Goal: Task Accomplishment & Management: Manage account settings

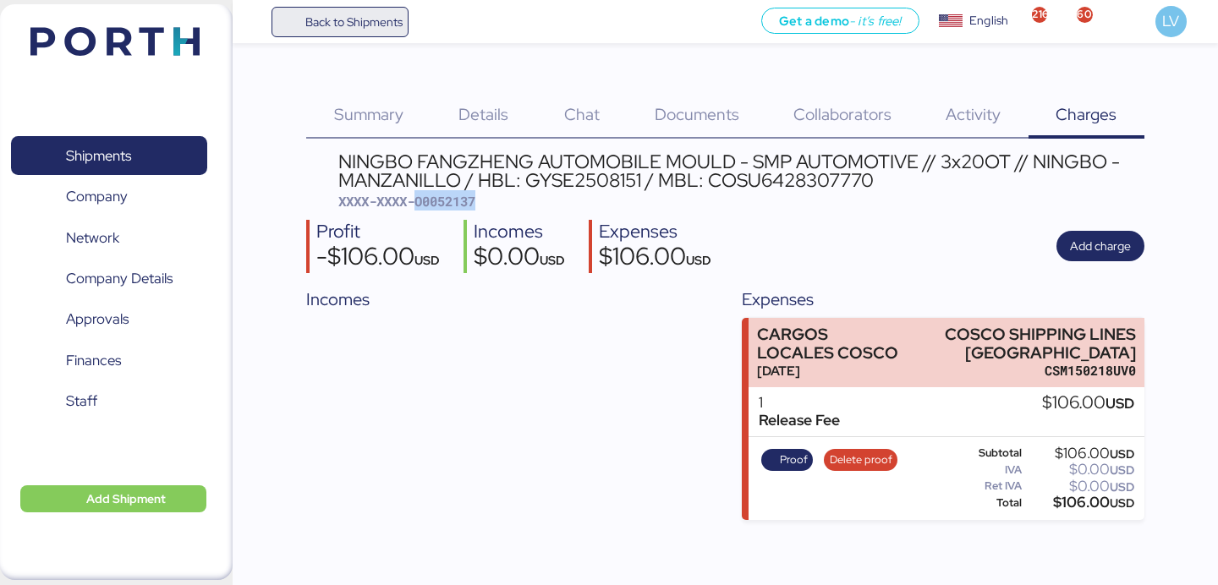
click at [370, 29] on span "Back to Shipments" at bounding box center [353, 22] width 97 height 20
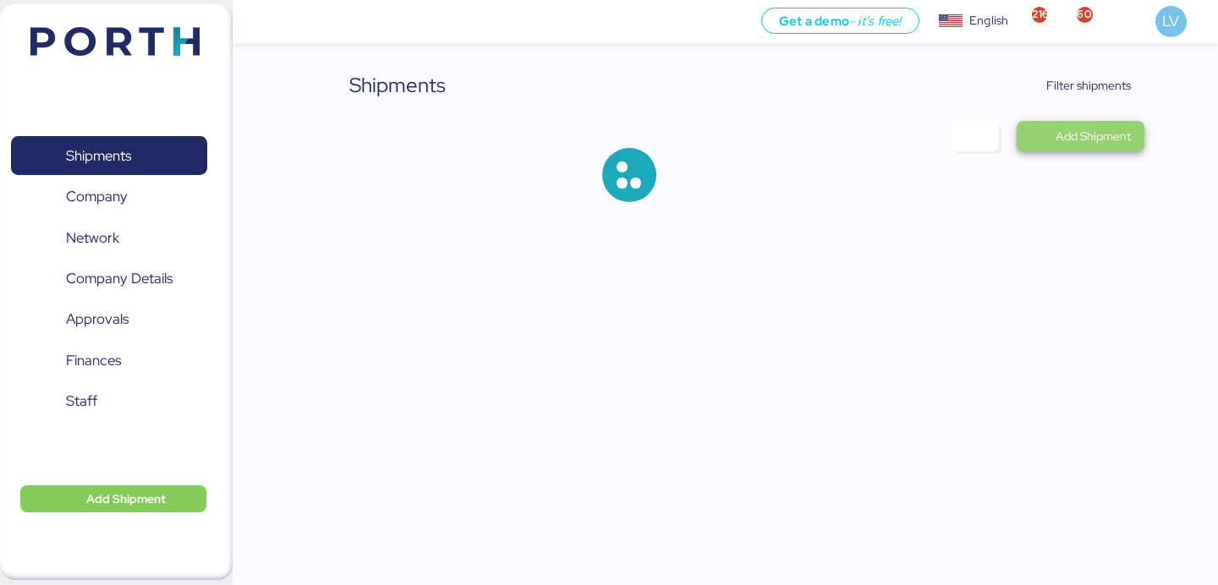
click at [1049, 81] on span "Filter shipments" at bounding box center [1088, 85] width 85 height 20
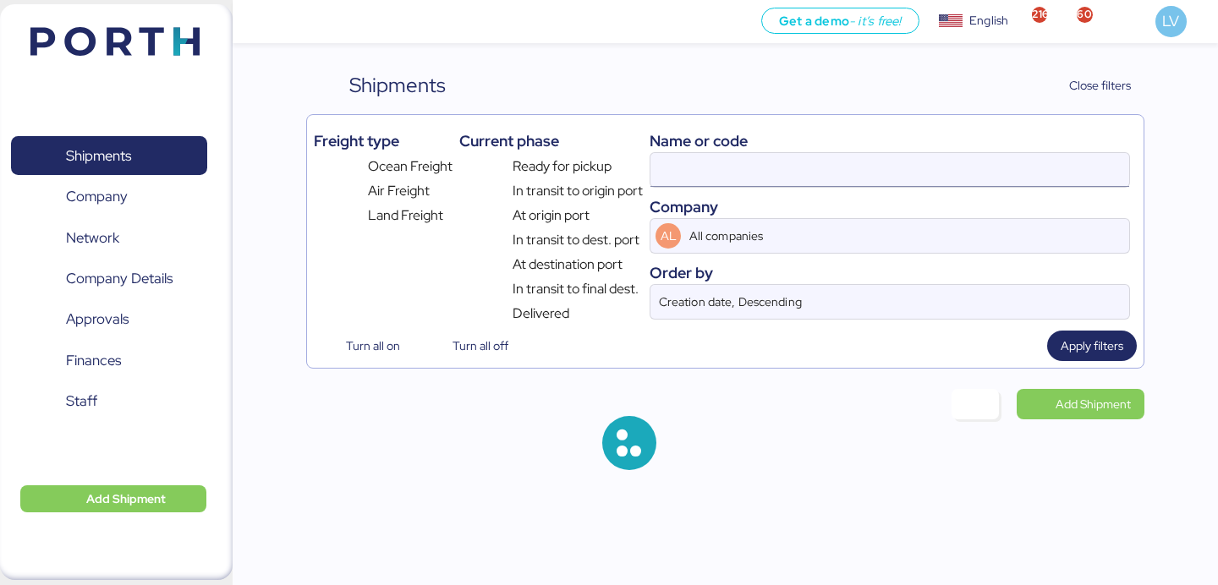
click at [936, 167] on input at bounding box center [889, 170] width 479 height 34
paste input "COSU6427747570"
type input "COSU6427747570"
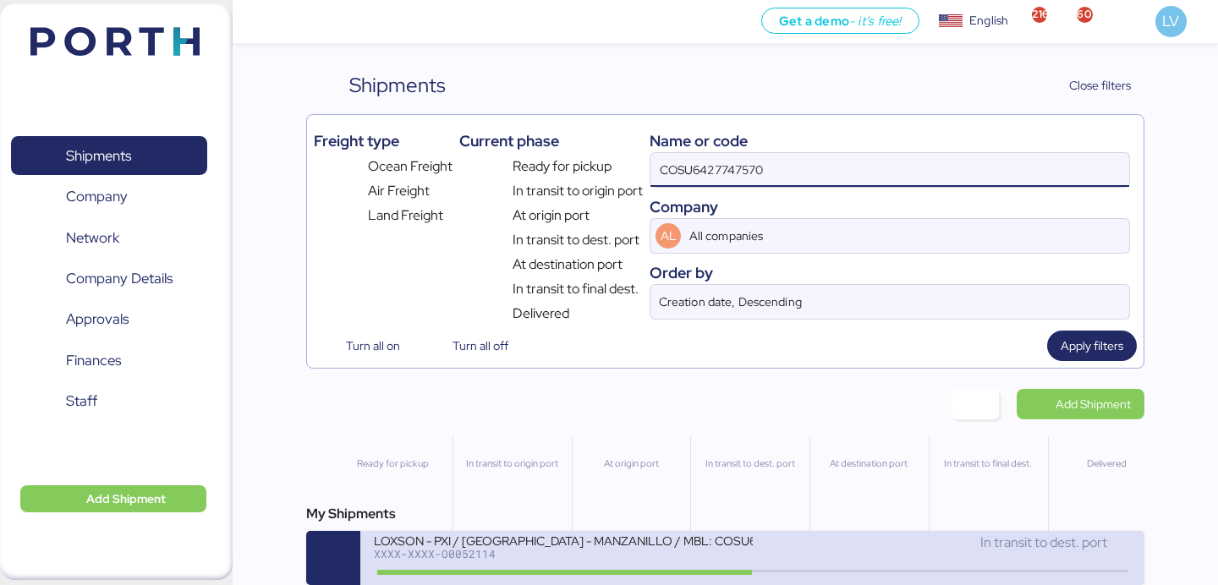
click at [513, 534] on div "LOXSON - PXI / [GEOGRAPHIC_DATA] - MANZANILLO / MBL: COSU6427747570 - HBL: CSSE…" at bounding box center [751, 558] width 783 height 54
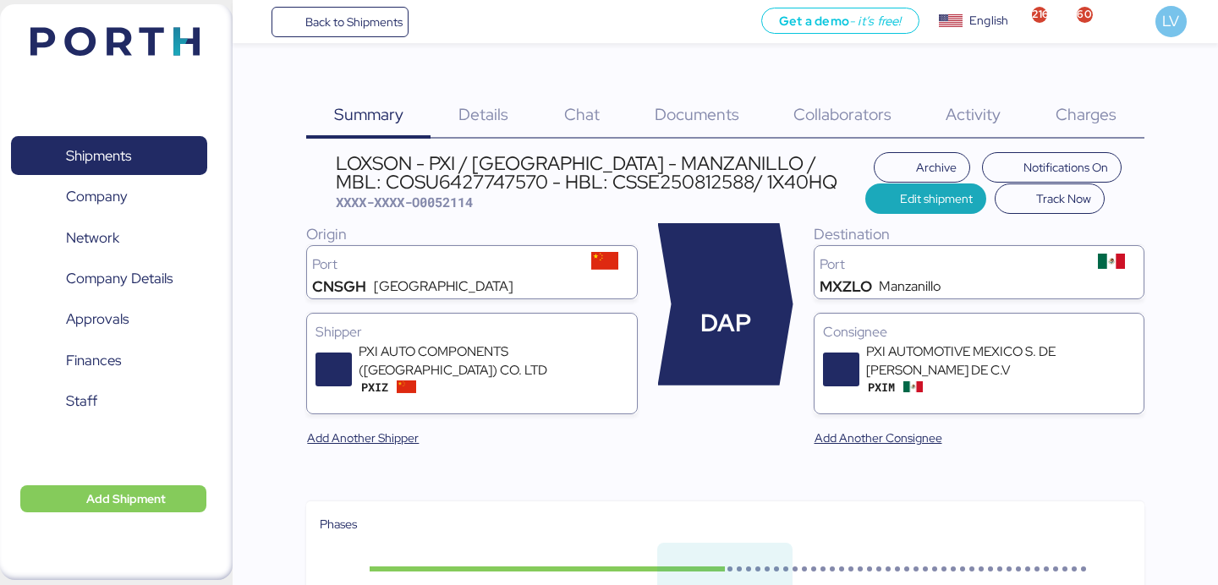
click at [1129, 127] on div "Charges 0" at bounding box center [1087, 104] width 116 height 69
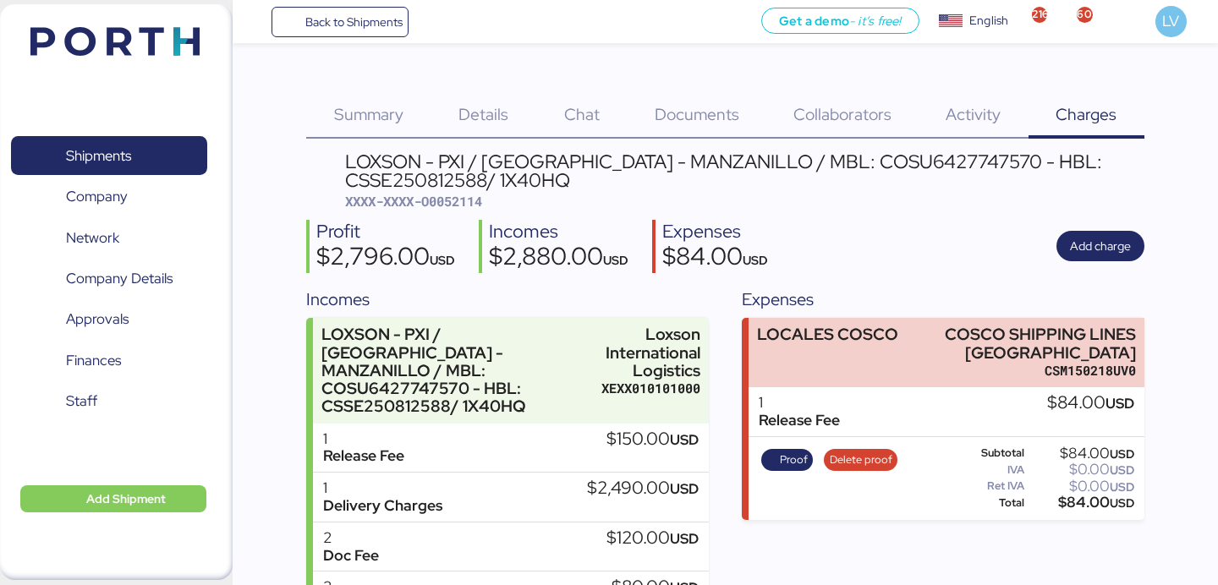
click at [469, 196] on span "XXXX-XXXX-O0052114" at bounding box center [413, 201] width 137 height 17
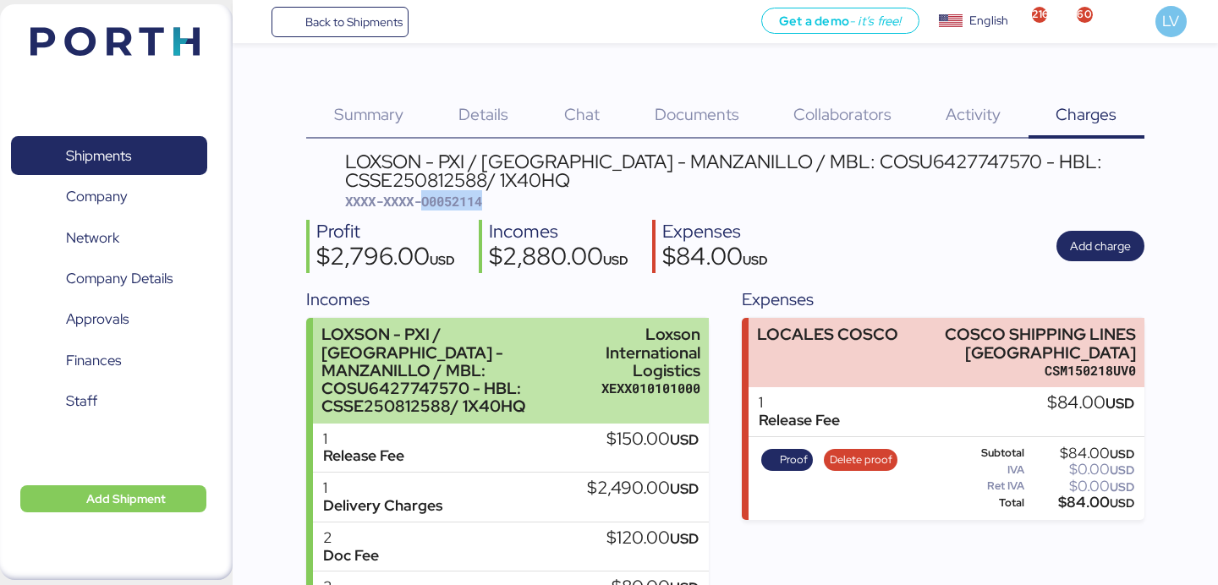
copy span "O0052114"
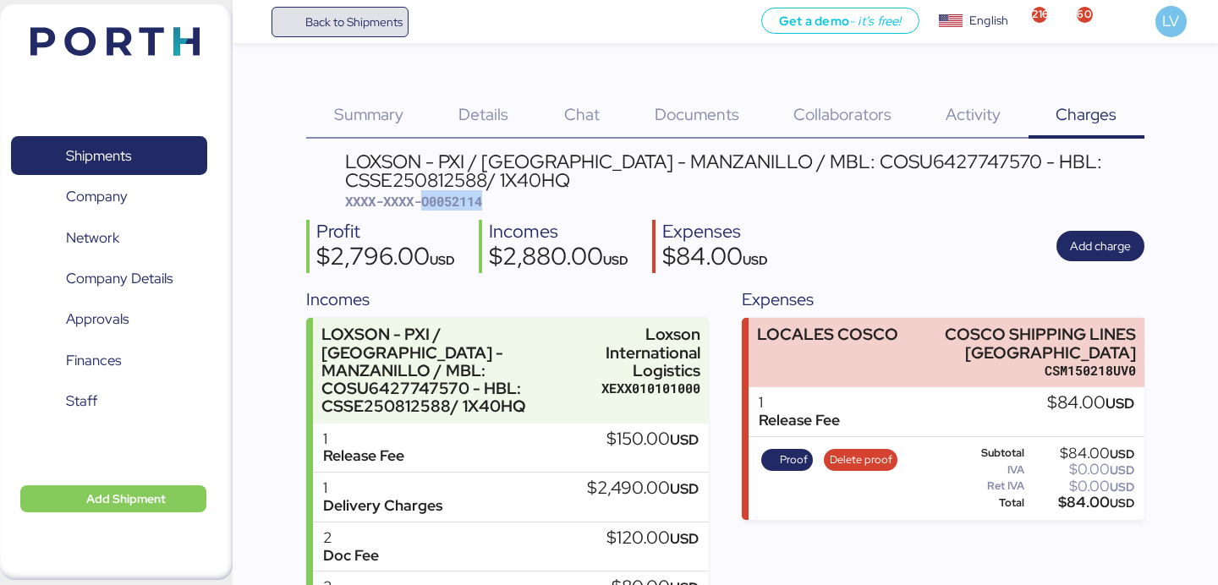
click at [343, 21] on span "Back to Shipments" at bounding box center [353, 22] width 97 height 20
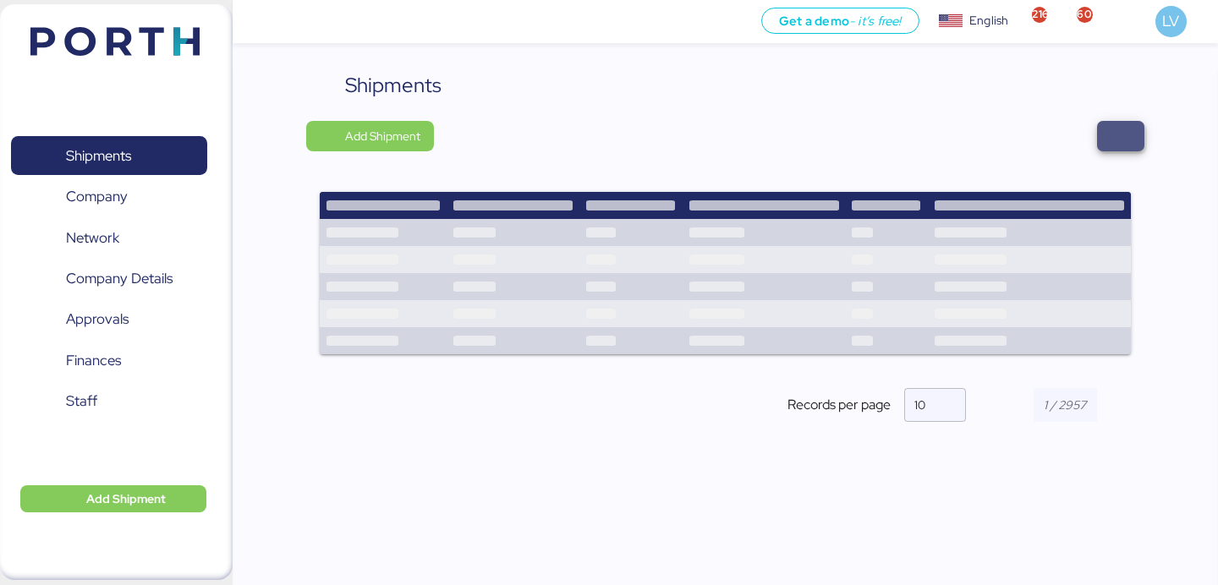
click at [1097, 133] on span "button" at bounding box center [1120, 136] width 47 height 30
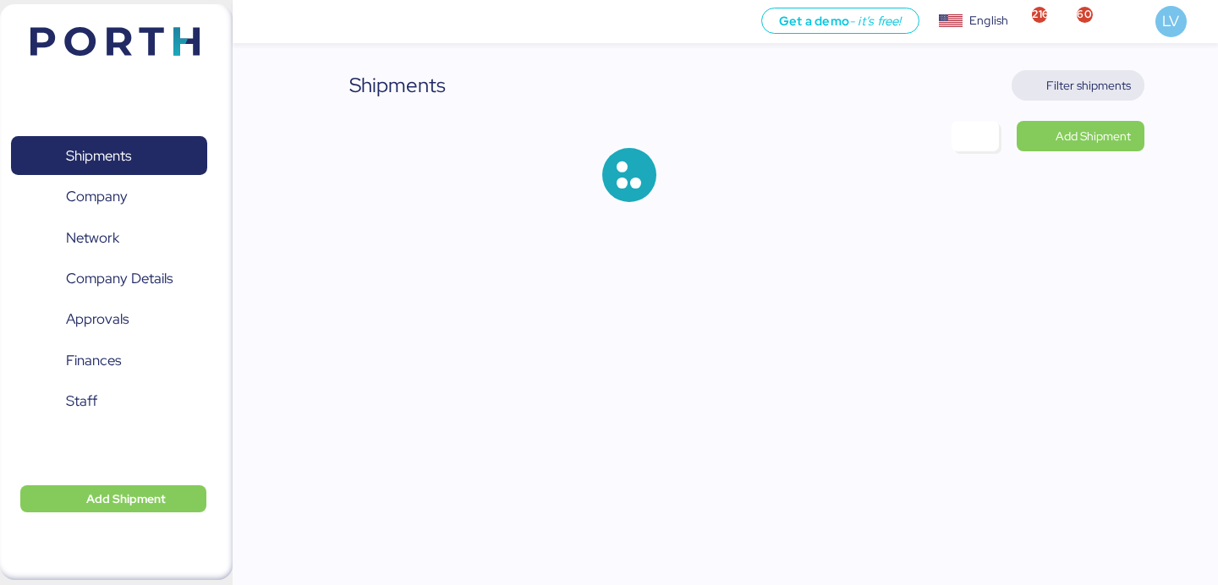
click at [1099, 93] on span "Filter shipments" at bounding box center [1088, 85] width 85 height 20
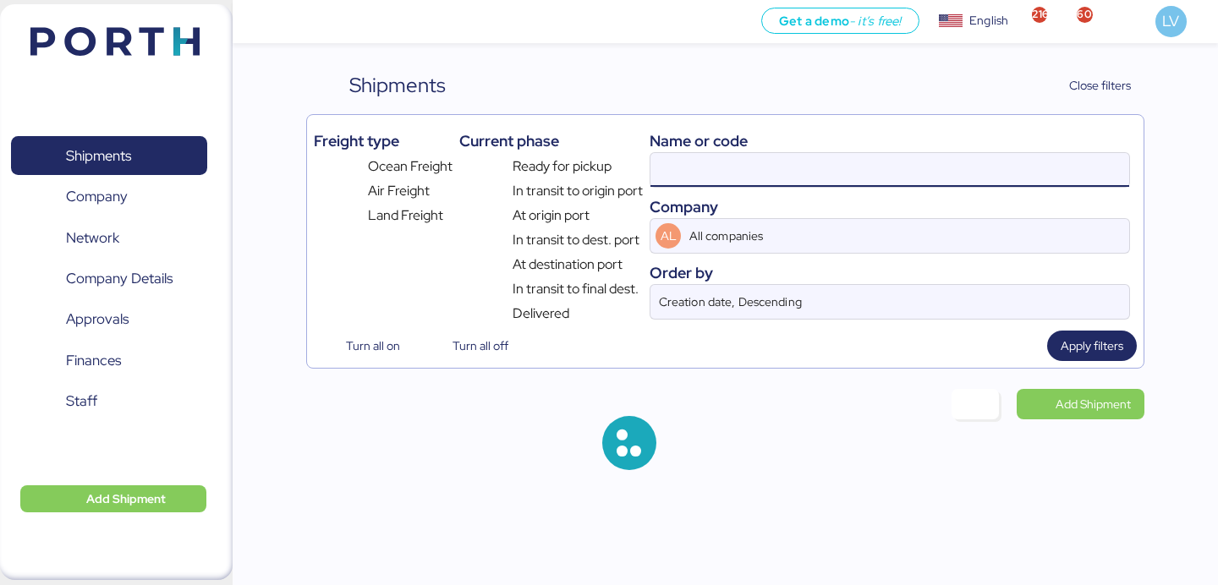
click at [933, 163] on input at bounding box center [889, 170] width 479 height 34
paste input "QGD2024411"
type input "QGD2024411"
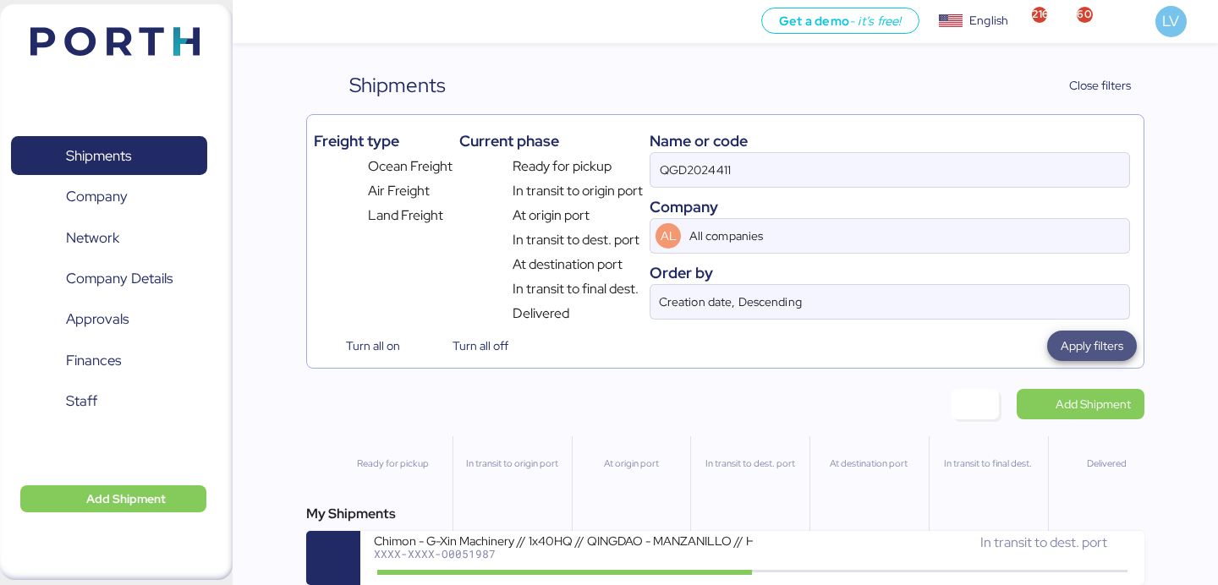
click at [1109, 352] on span "Apply filters" at bounding box center [1092, 346] width 63 height 20
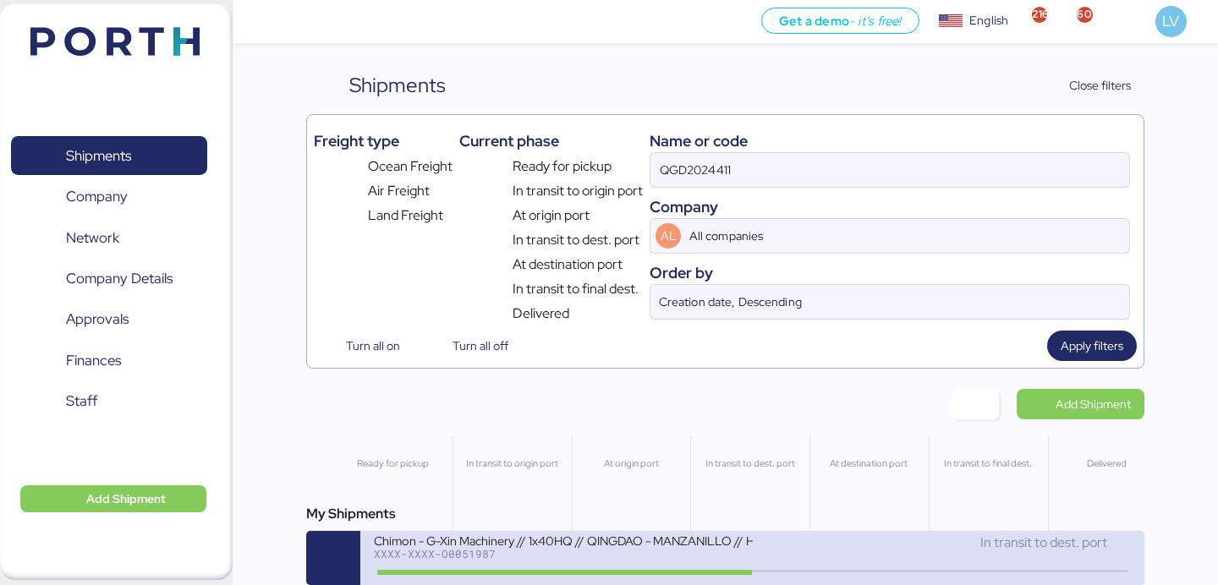
click at [678, 555] on div "XXXX-XXXX-O0051987" at bounding box center [563, 554] width 378 height 12
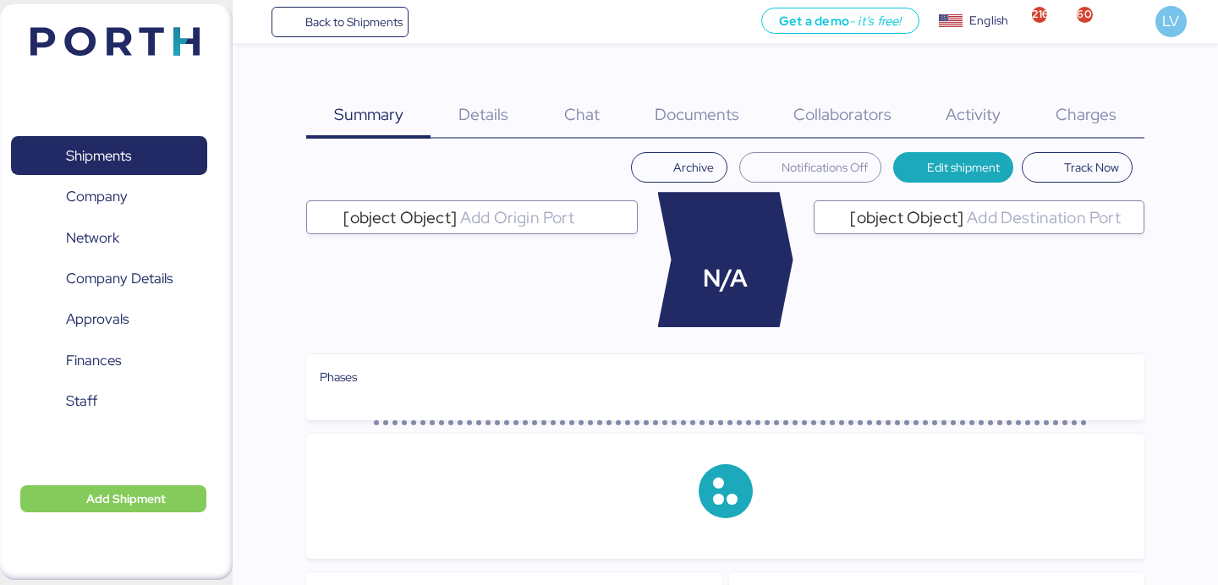
click at [1095, 136] on div "Charges 0" at bounding box center [1087, 104] width 116 height 69
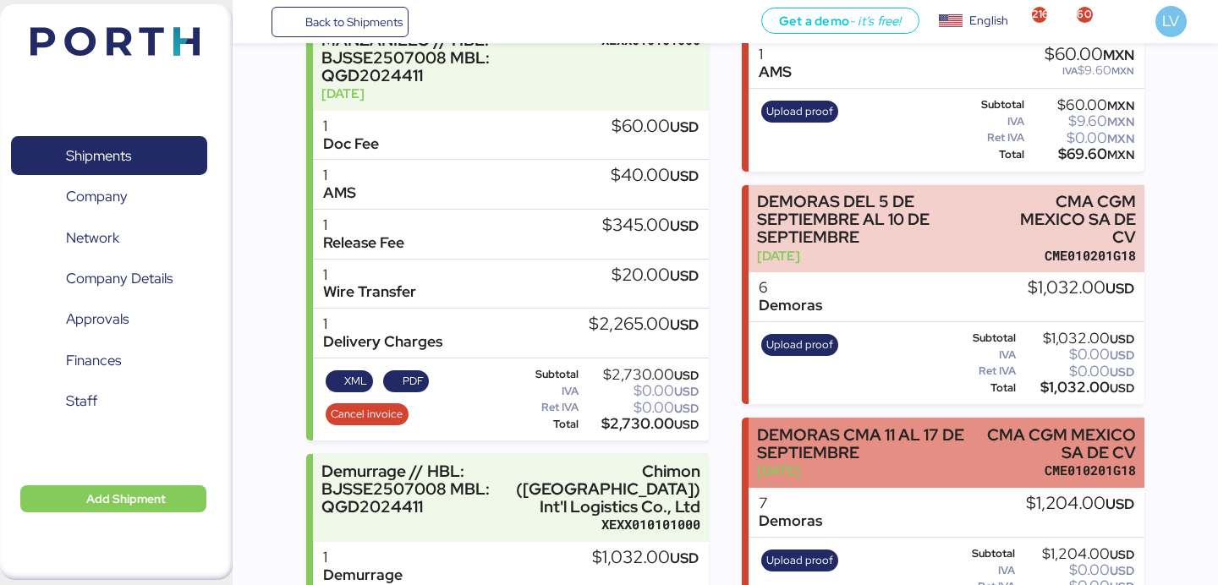
scroll to position [217, 0]
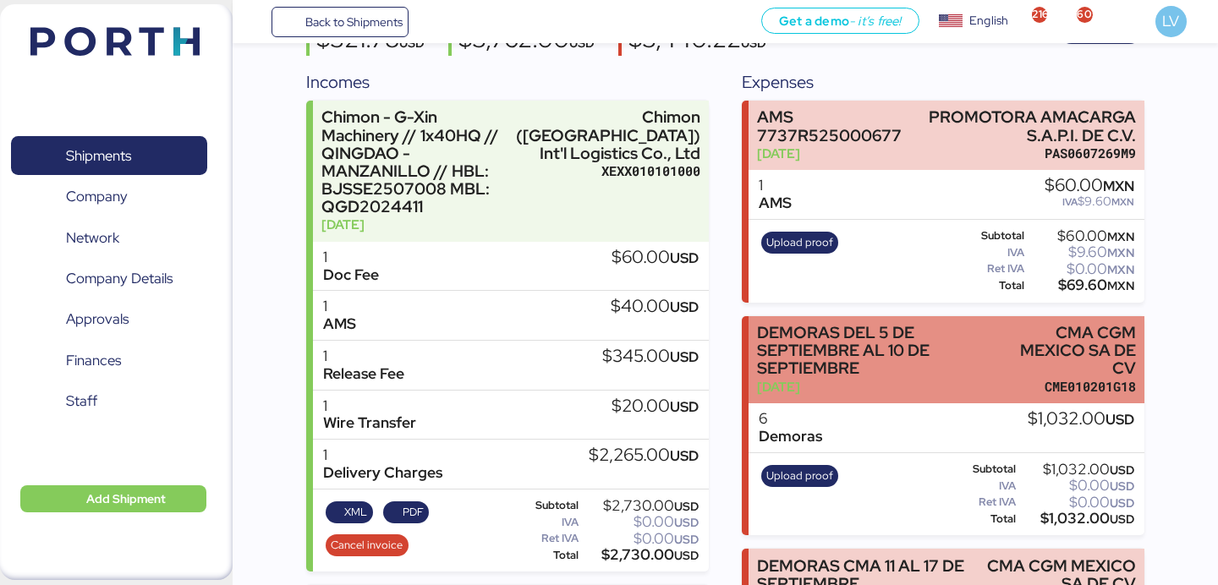
click at [927, 345] on div "DEMORAS DEL 5 DE SEPTIEMBRE AL 10 DE SEPTIEMBRE" at bounding box center [879, 350] width 244 height 53
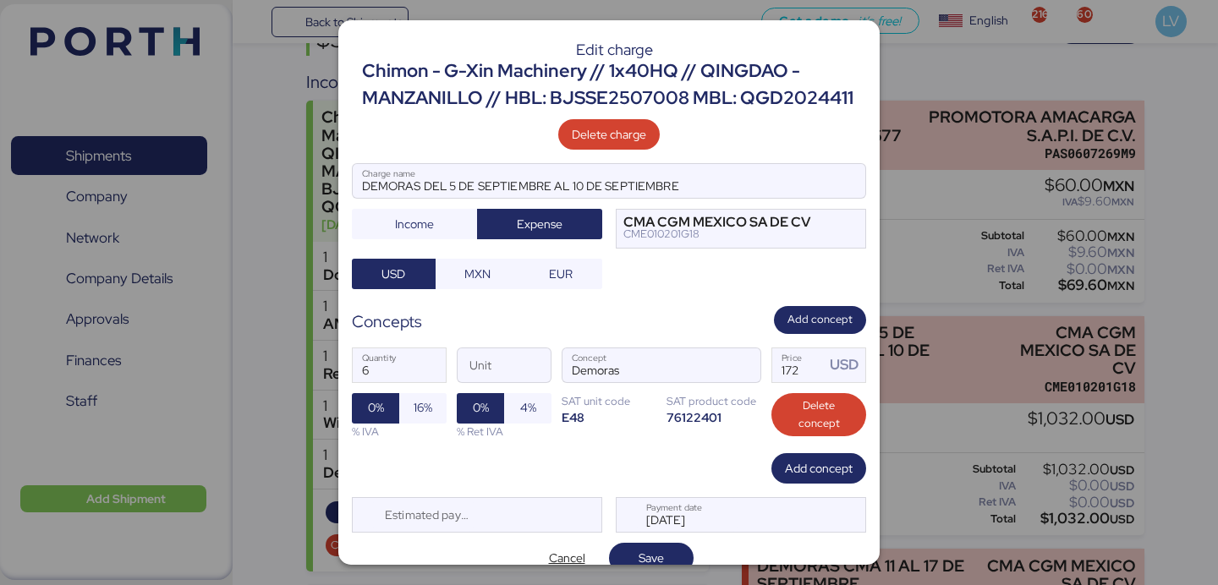
scroll to position [21, 0]
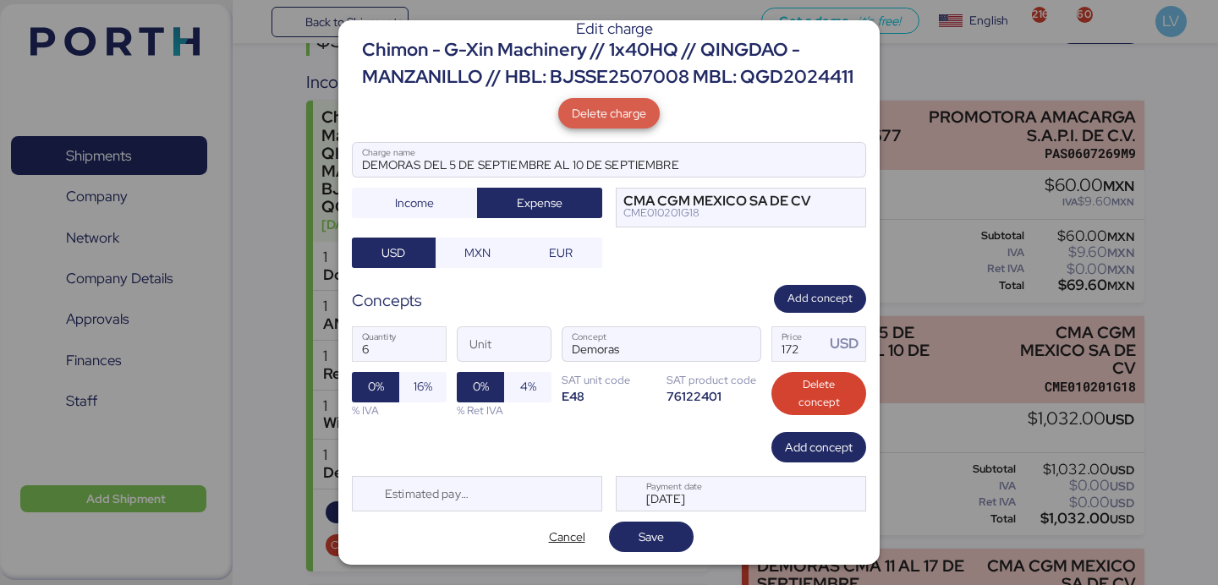
click at [606, 118] on span "Delete charge" at bounding box center [609, 113] width 74 height 20
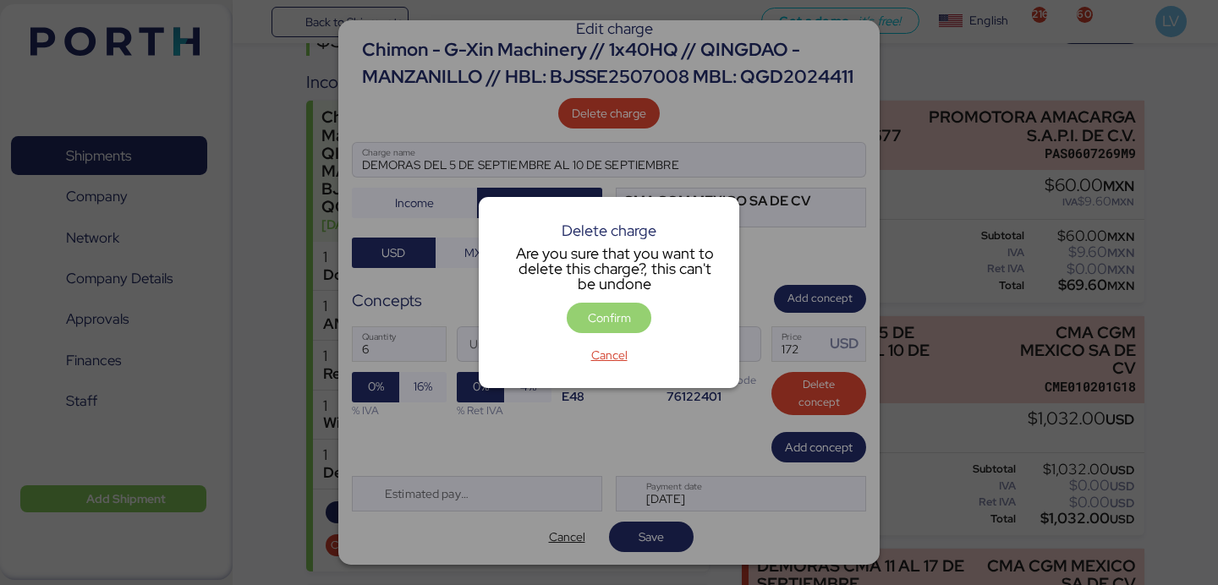
click at [620, 329] on span "Confirm" at bounding box center [609, 318] width 58 height 24
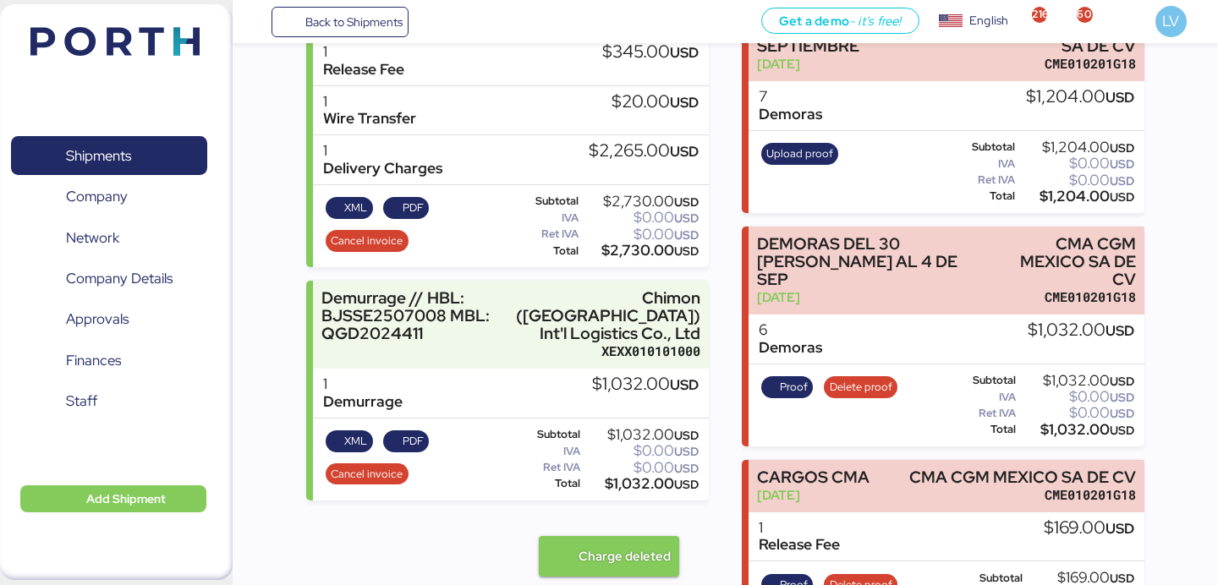
scroll to position [577, 0]
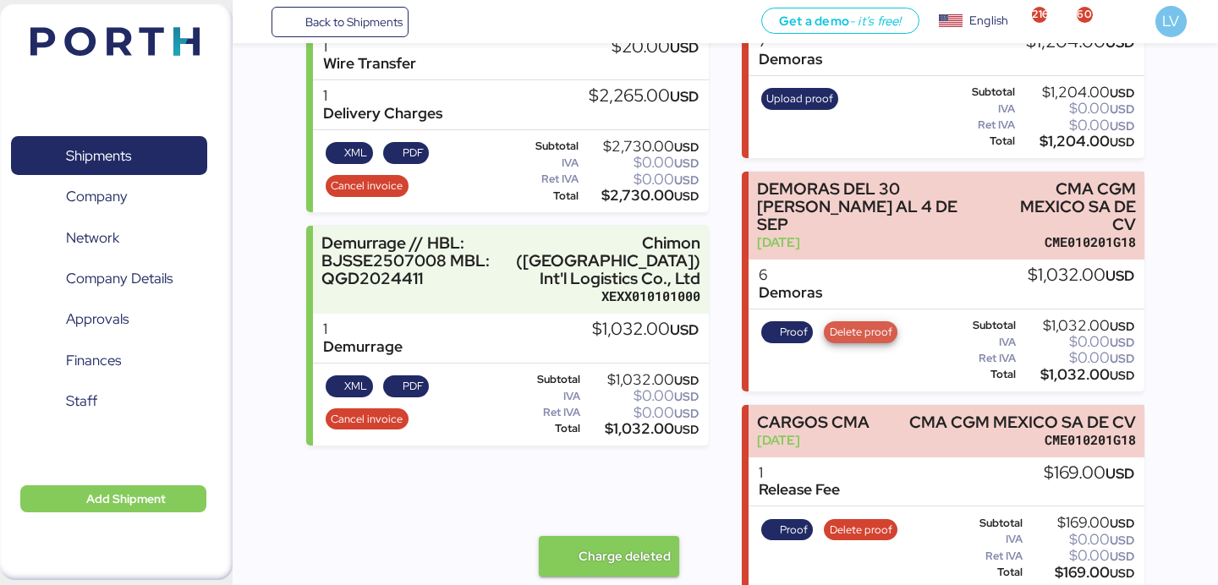
click at [848, 323] on span "Delete proof" at bounding box center [861, 332] width 63 height 19
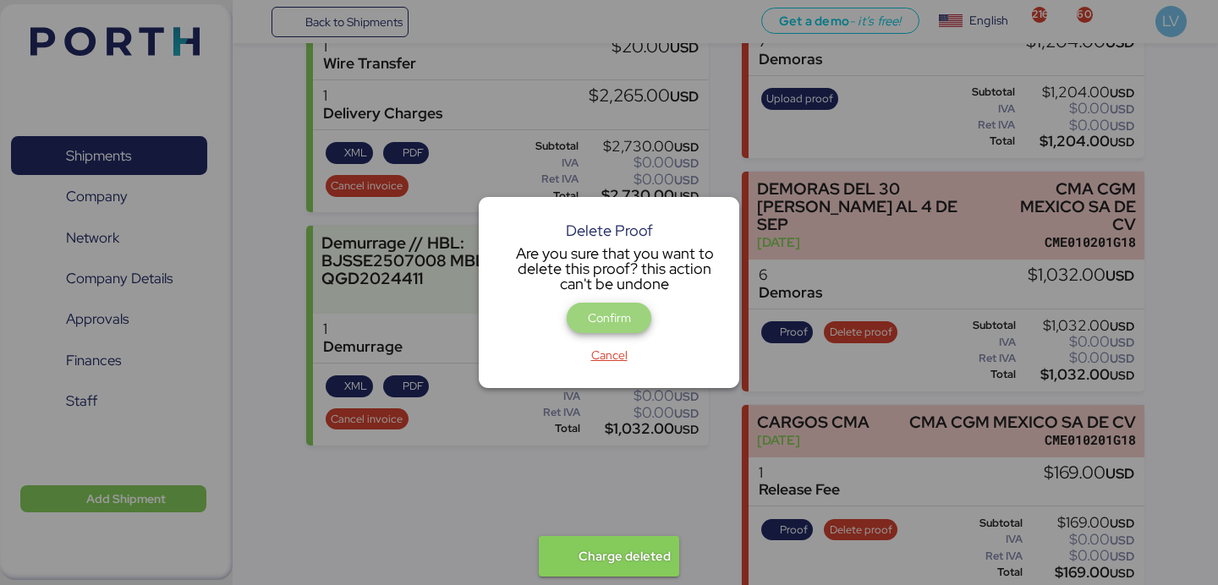
click at [602, 314] on span "Confirm" at bounding box center [609, 318] width 43 height 20
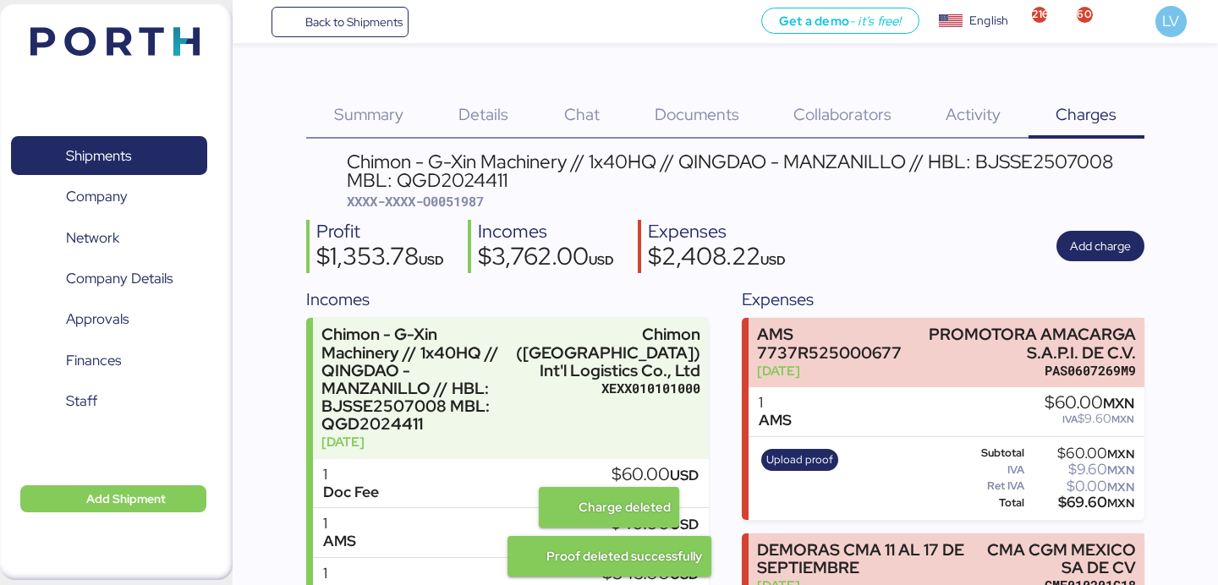
scroll to position [577, 0]
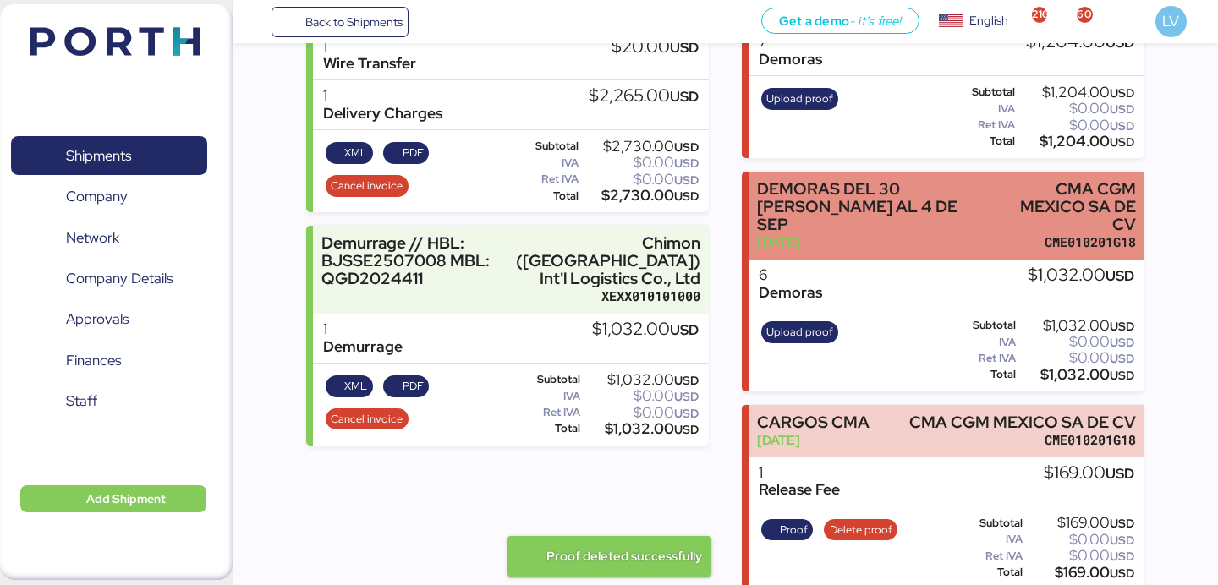
click at [936, 210] on div "DEMORAS DEL 30 [PERSON_NAME] AL 4 DE SEP" at bounding box center [873, 206] width 233 height 53
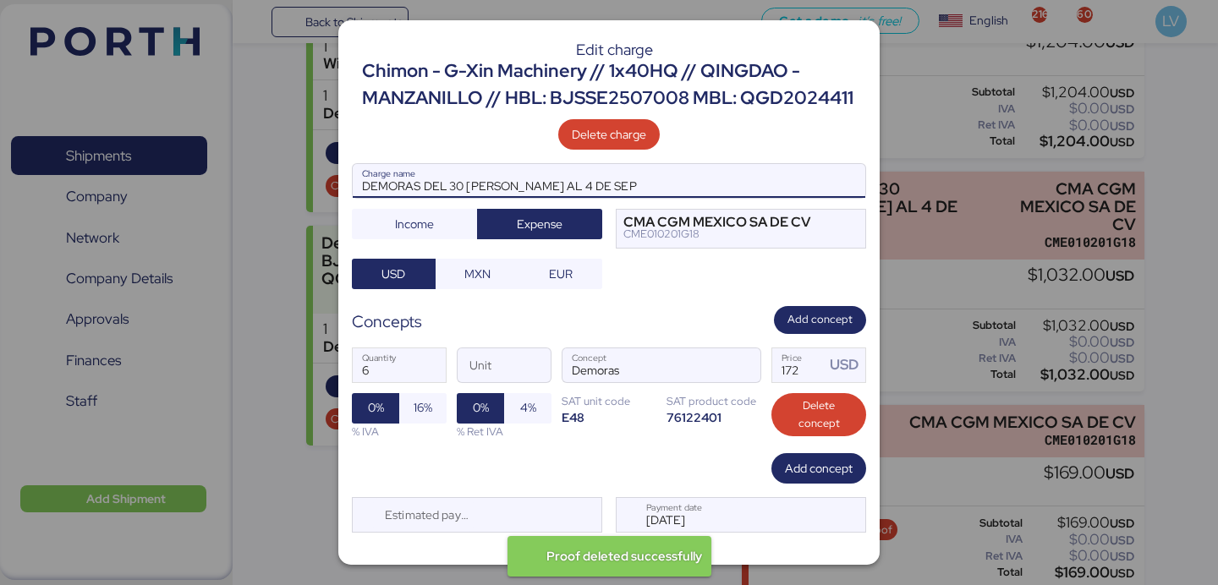
click at [563, 182] on input "DEMORAS DEL 30 [PERSON_NAME] AL 4 DE SEP" at bounding box center [609, 181] width 513 height 34
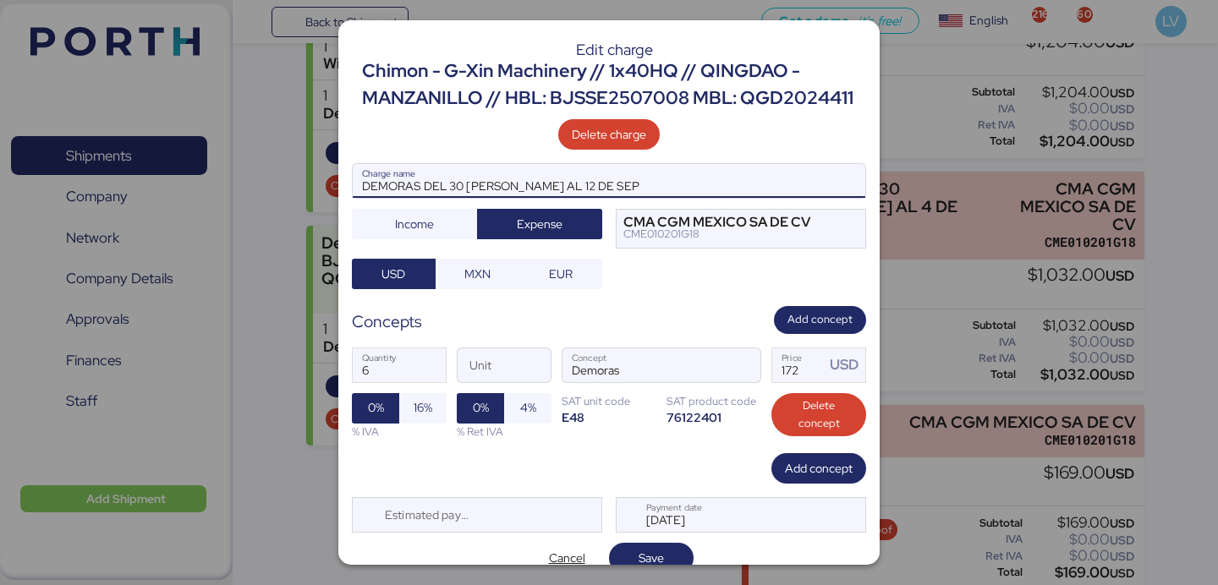
type input "DEMORAS DEL 30 [PERSON_NAME] AL 12 DE SEP"
click at [411, 370] on input "6" at bounding box center [399, 366] width 93 height 34
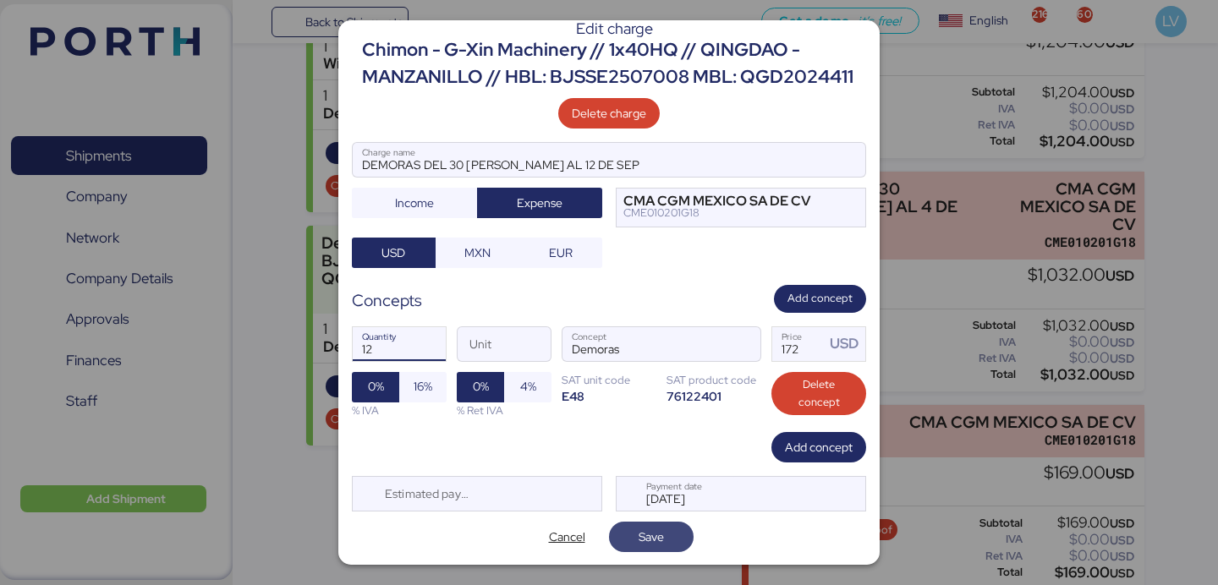
type input "12"
click at [656, 531] on span "Save" at bounding box center [651, 537] width 25 height 20
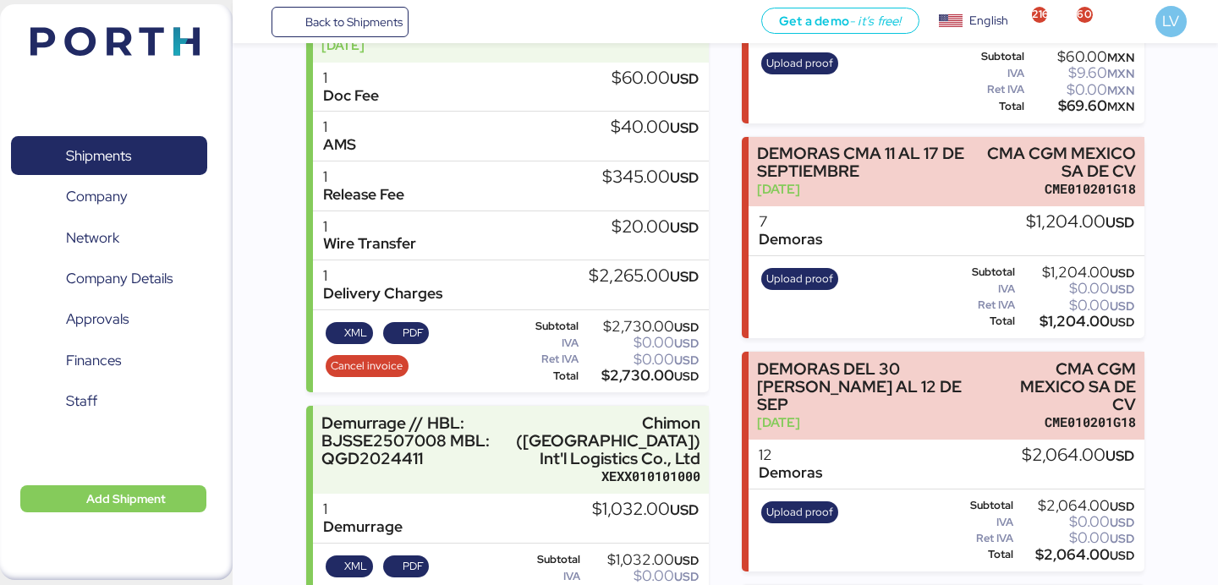
scroll to position [399, 0]
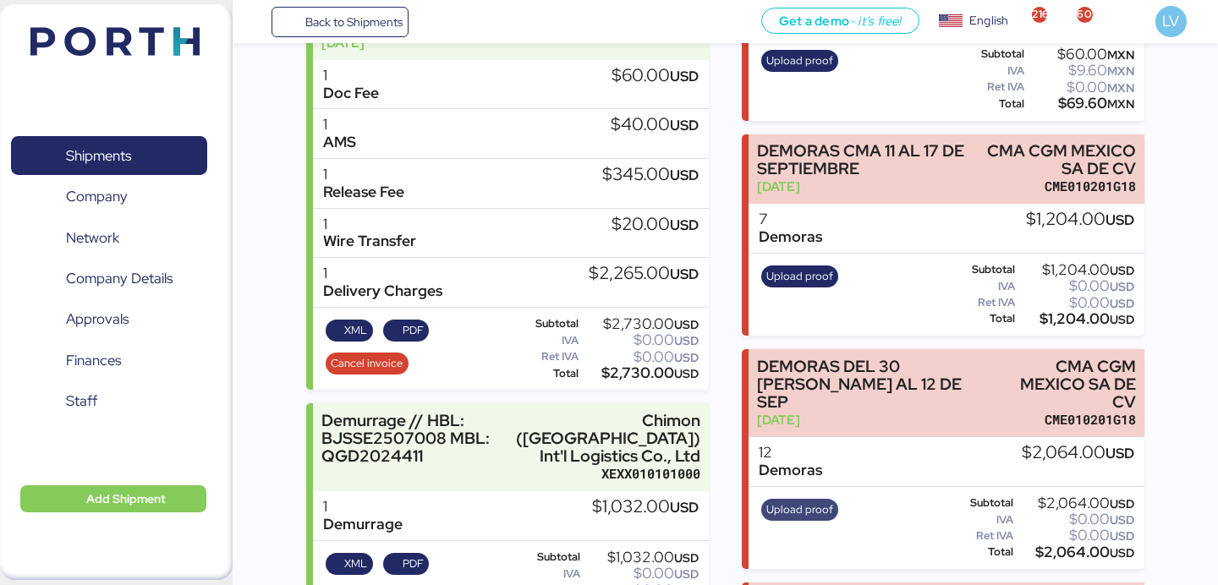
click at [805, 501] on span "Upload proof" at bounding box center [799, 510] width 67 height 19
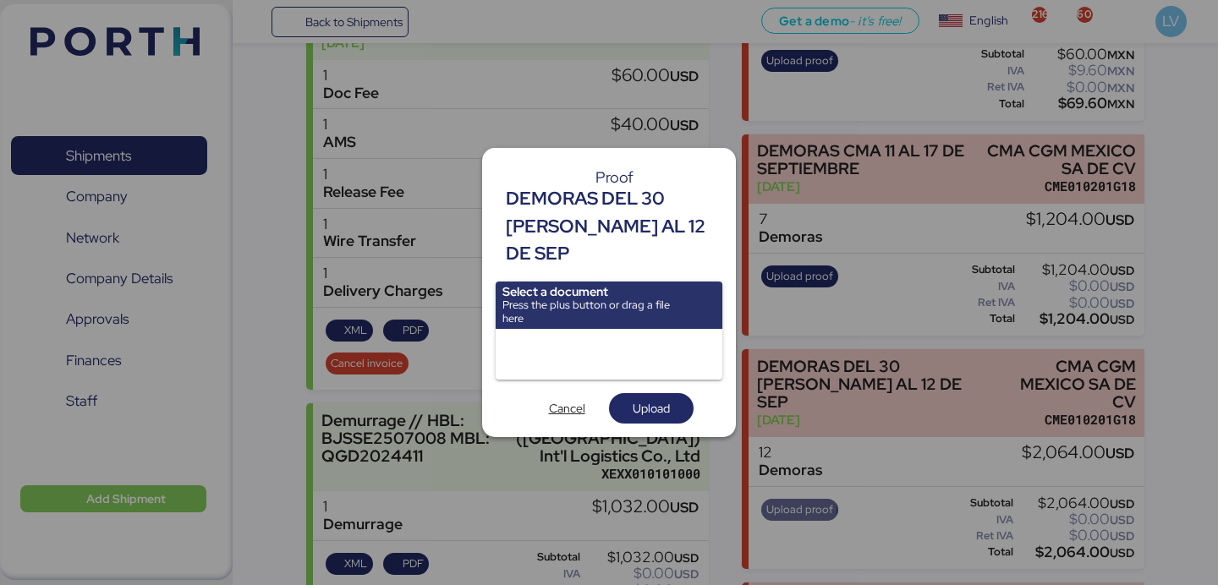
scroll to position [0, 0]
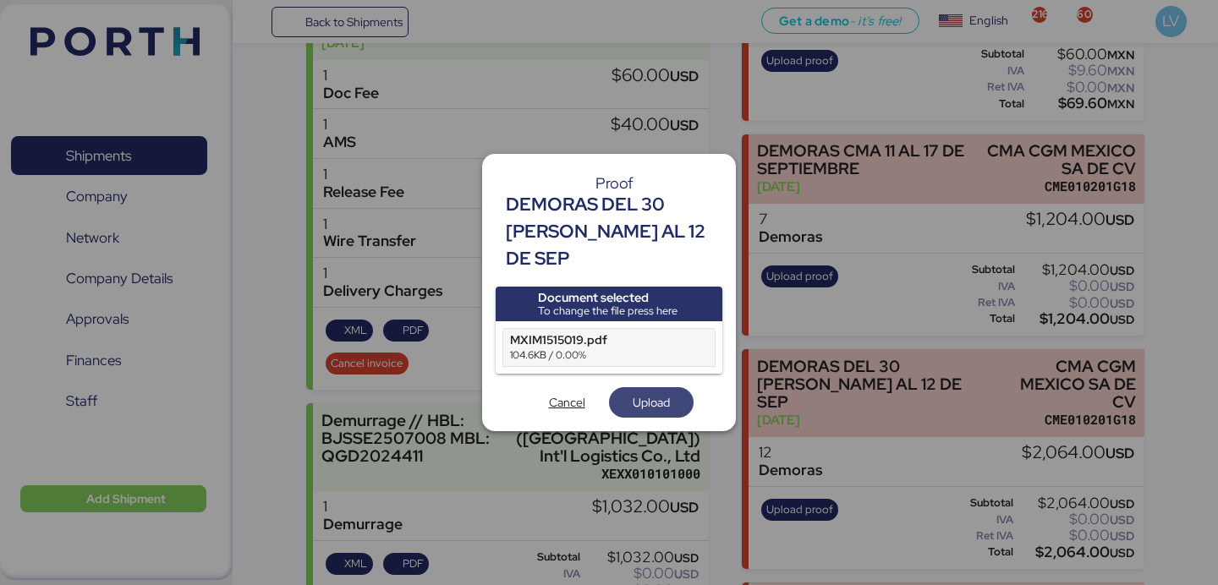
click at [652, 392] on span "Upload" at bounding box center [651, 402] width 37 height 20
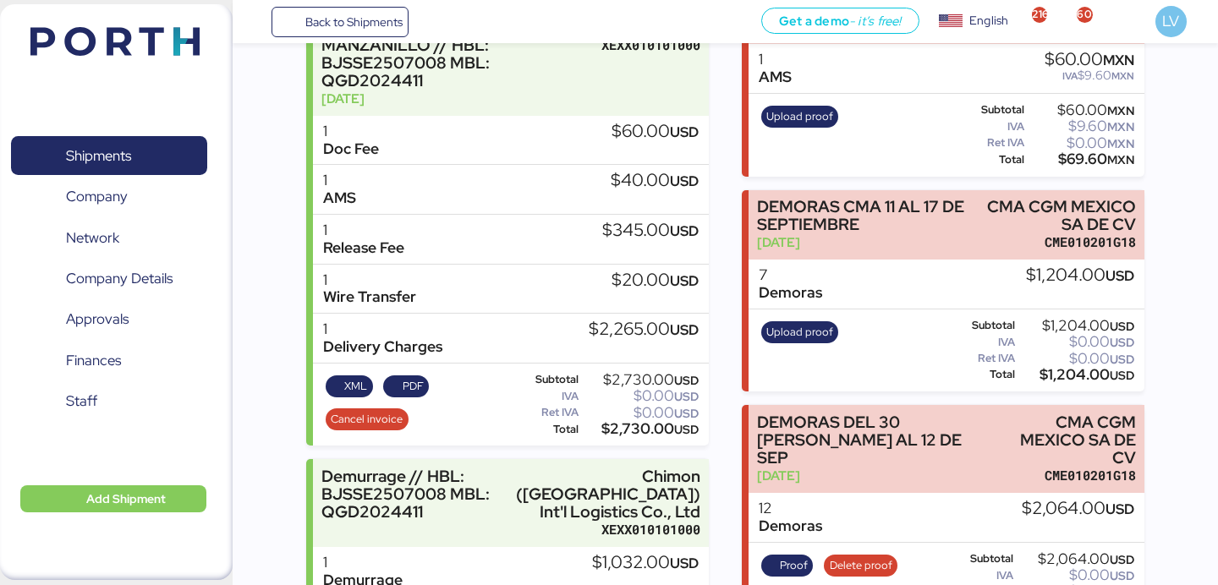
scroll to position [327, 0]
